Goal: Use online tool/utility

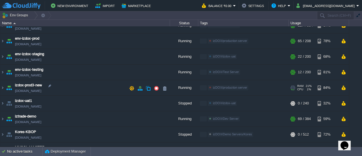
scroll to position [112, 0]
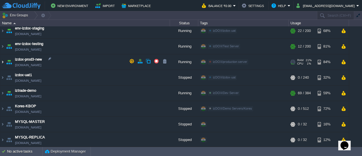
click at [3, 60] on img at bounding box center [2, 61] width 5 height 15
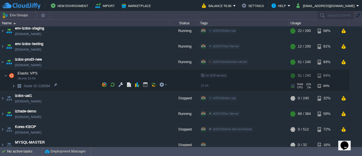
click at [13, 86] on img at bounding box center [13, 85] width 3 height 9
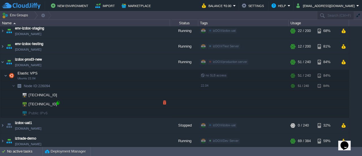
click at [57, 103] on div at bounding box center [57, 102] width 5 height 5
click at [9, 75] on img at bounding box center [12, 75] width 8 height 11
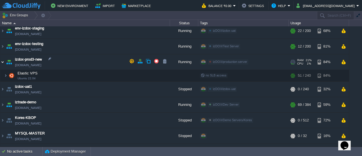
click at [2, 61] on img at bounding box center [2, 61] width 5 height 15
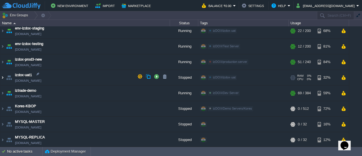
click at [4, 76] on img at bounding box center [2, 77] width 5 height 15
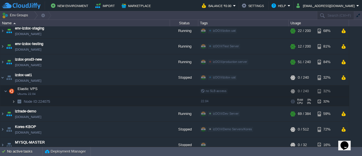
drag, startPoint x: 13, startPoint y: 100, endPoint x: 15, endPoint y: 103, distance: 3.6
click at [13, 100] on img at bounding box center [13, 101] width 3 height 9
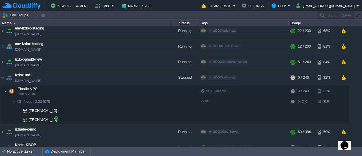
click at [56, 118] on div at bounding box center [55, 118] width 5 height 5
type input "[TECHNICAL_ID]"
